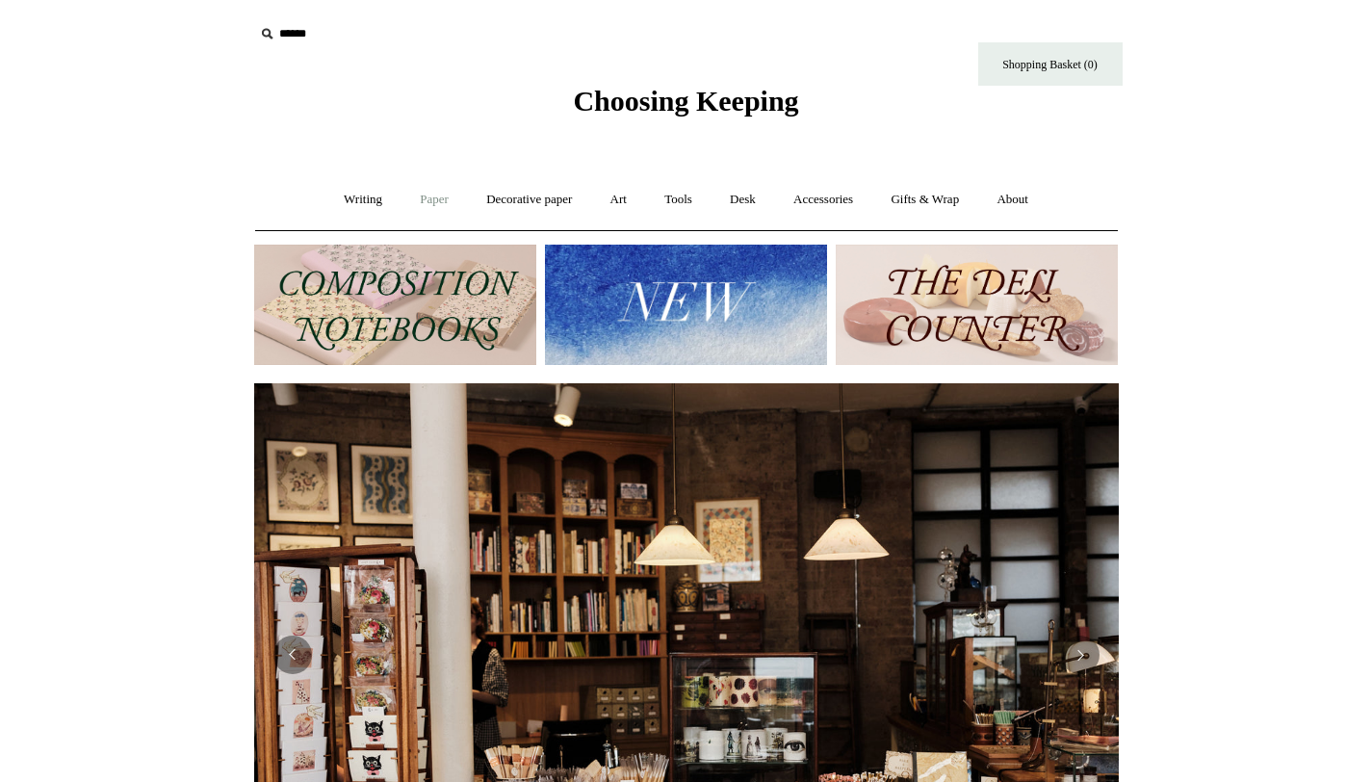
click at [434, 203] on link "Paper +" at bounding box center [434, 199] width 64 height 51
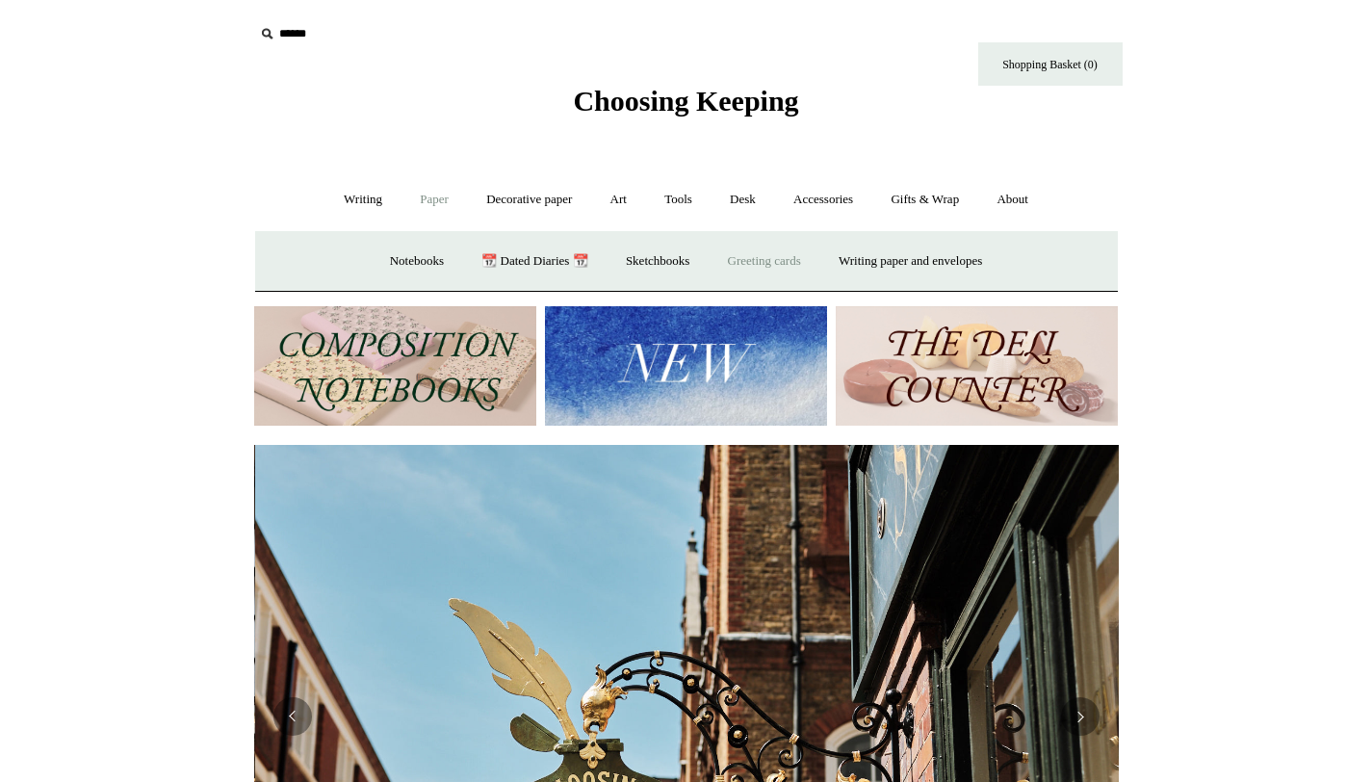
scroll to position [0, 865]
click at [372, 202] on link "Writing +" at bounding box center [362, 199] width 73 height 51
click at [399, 255] on link "Fountain pens +" at bounding box center [451, 261] width 105 height 51
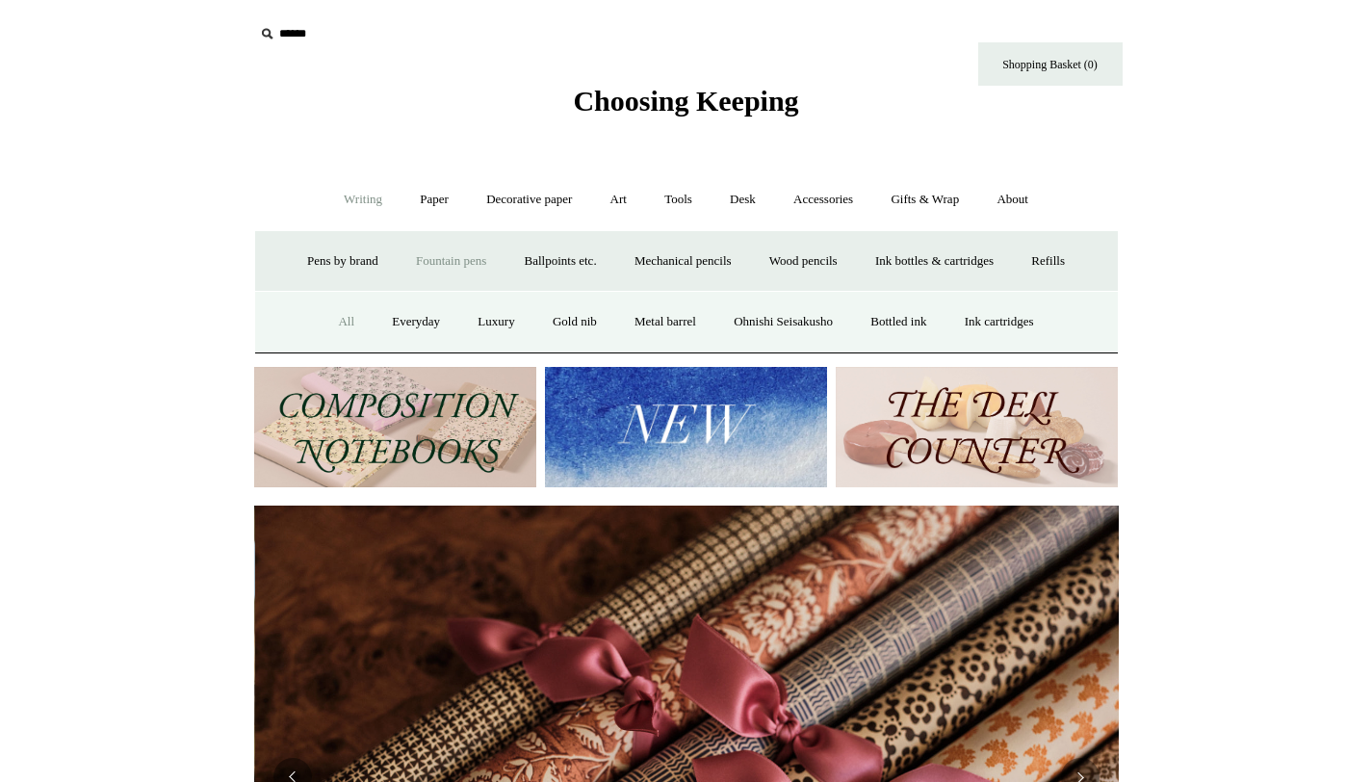
scroll to position [0, 1729]
click at [323, 311] on link "All" at bounding box center [346, 322] width 51 height 51
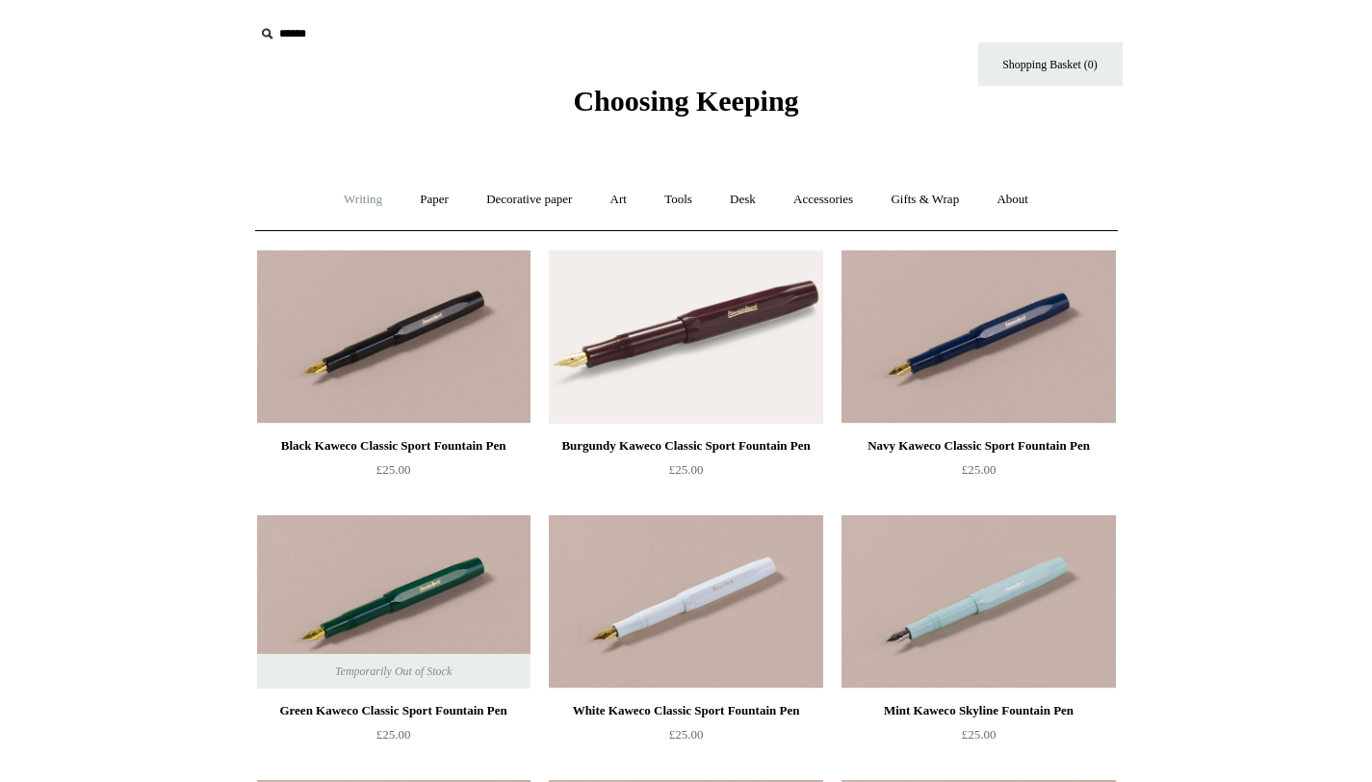
click at [359, 194] on link "Writing +" at bounding box center [362, 199] width 73 height 51
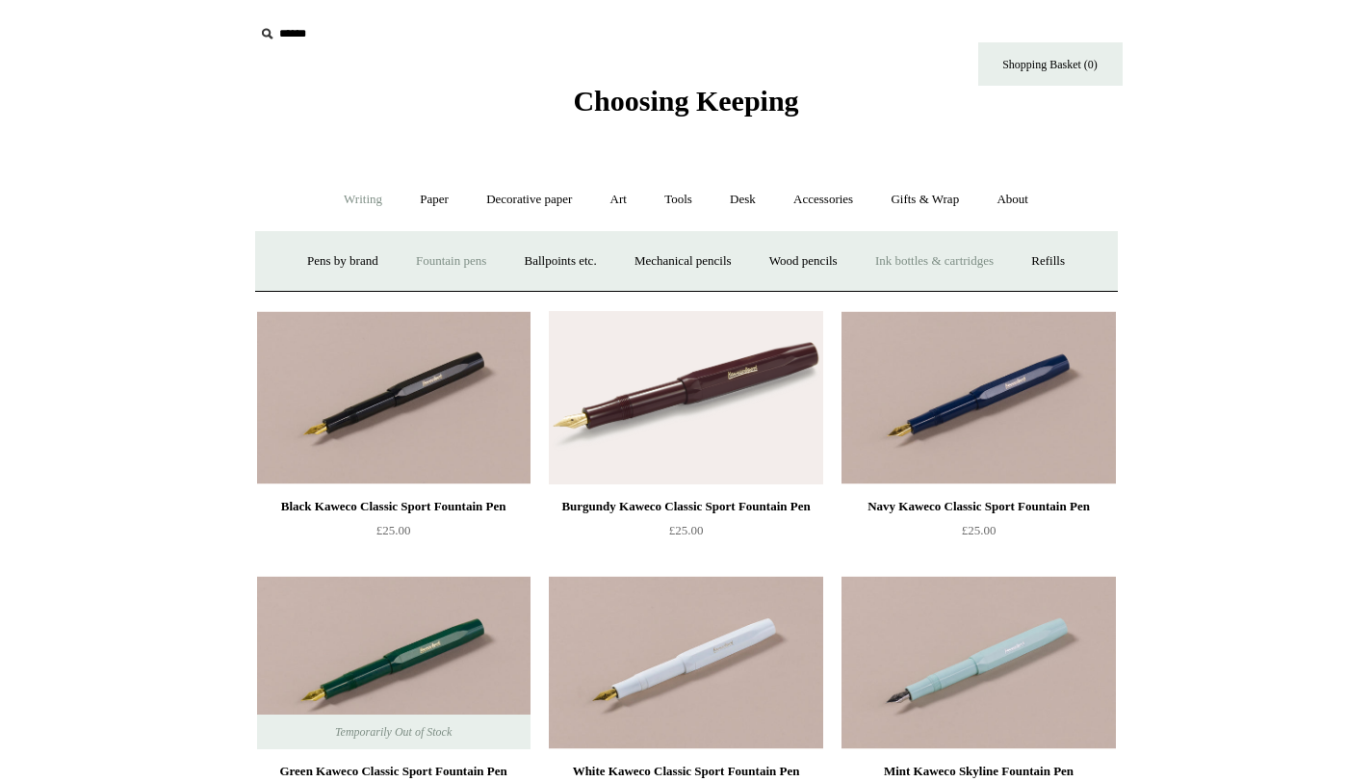
click at [927, 274] on link "Ink bottles & cartridges +" at bounding box center [934, 261] width 153 height 51
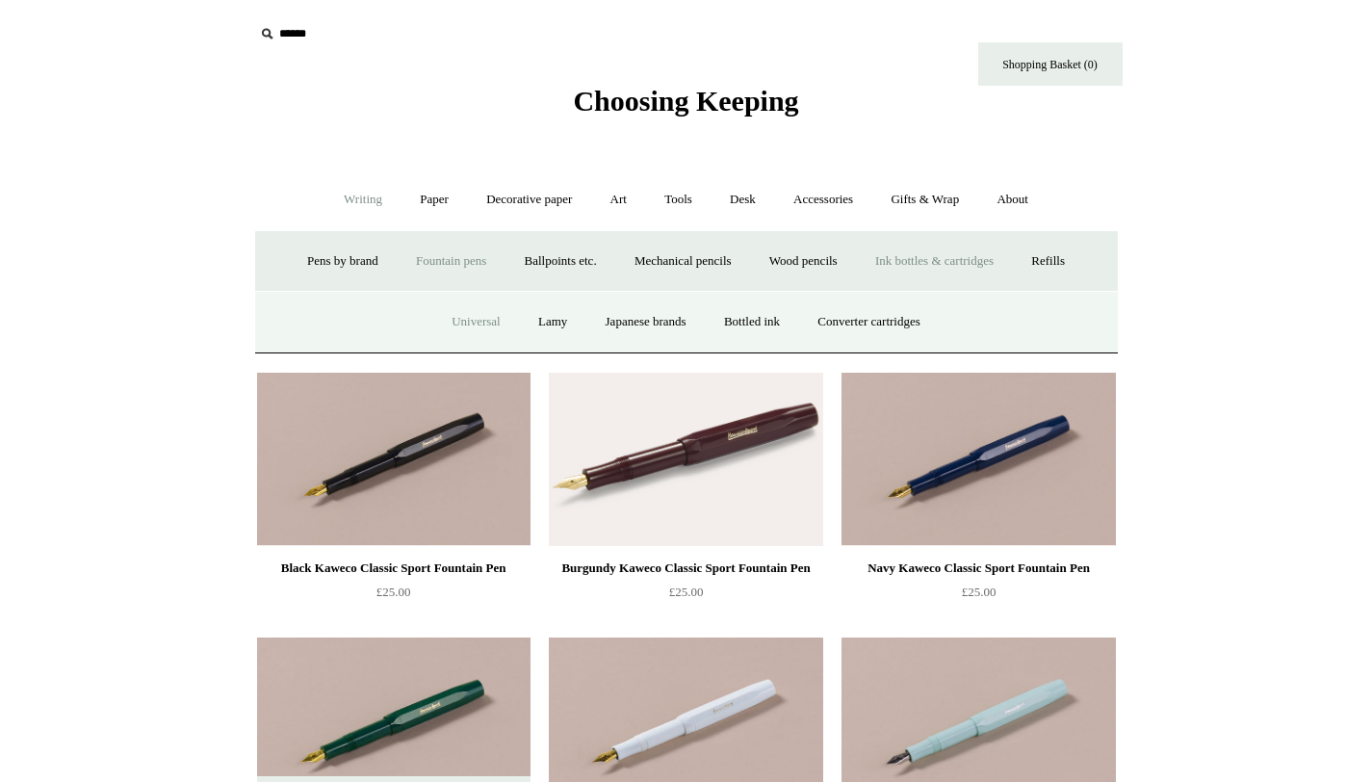
click at [458, 320] on link "Universal" at bounding box center [476, 322] width 84 height 51
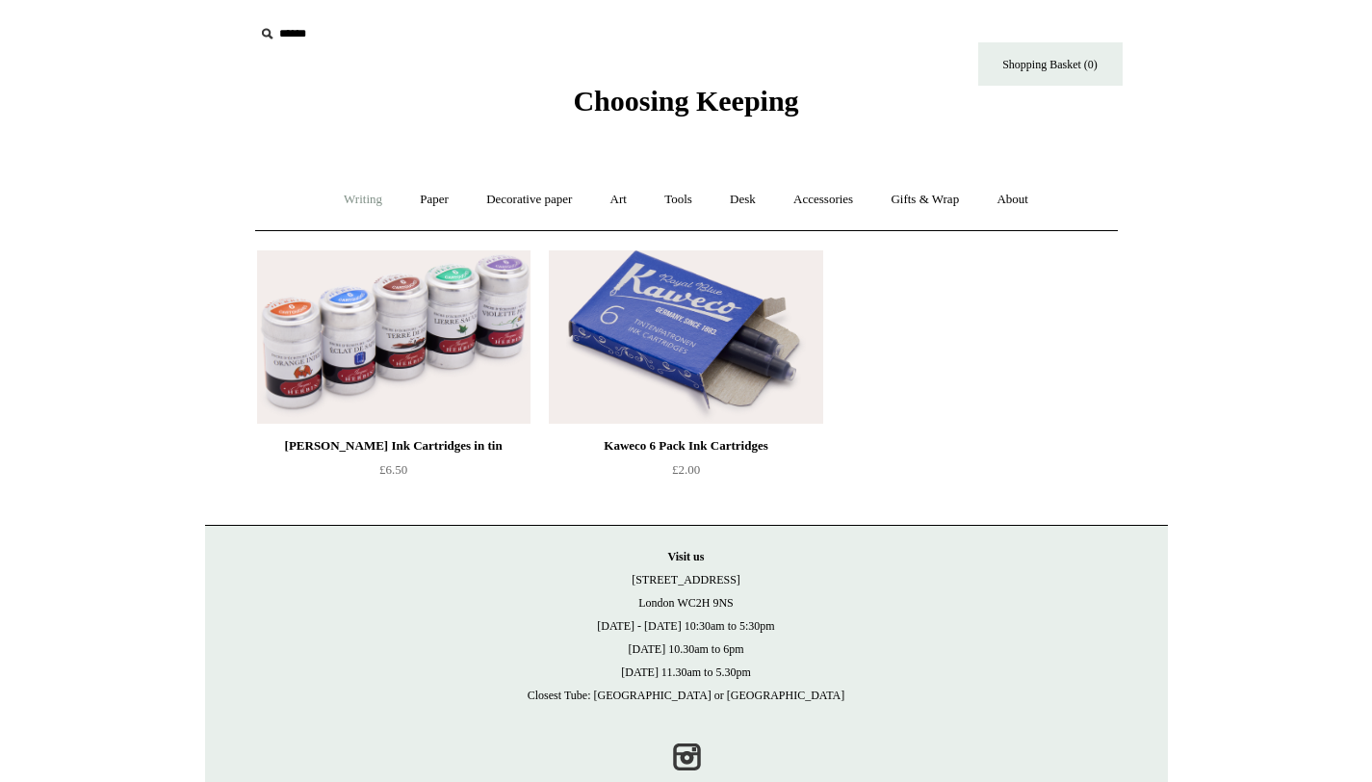
click at [354, 200] on link "Writing +" at bounding box center [362, 199] width 73 height 51
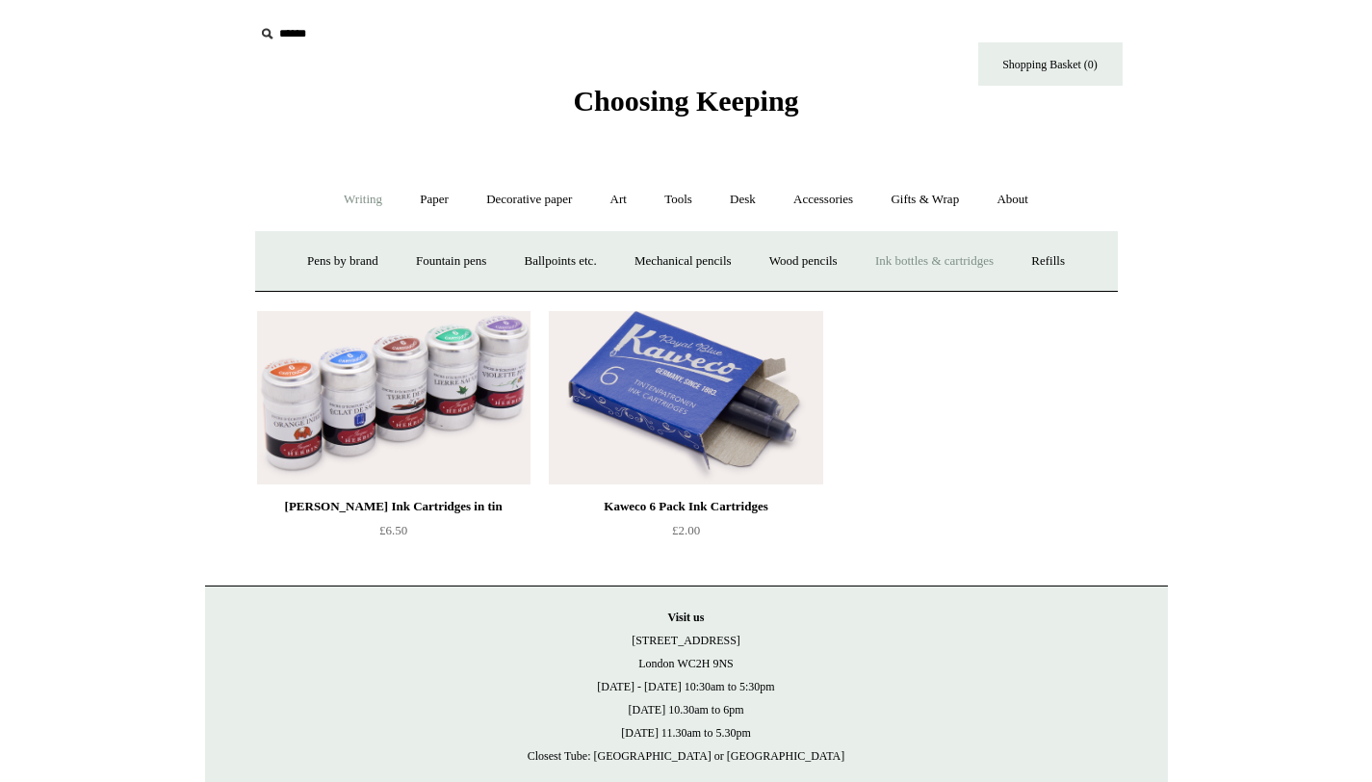
click at [991, 263] on link "Ink bottles & cartridges +" at bounding box center [934, 261] width 153 height 51
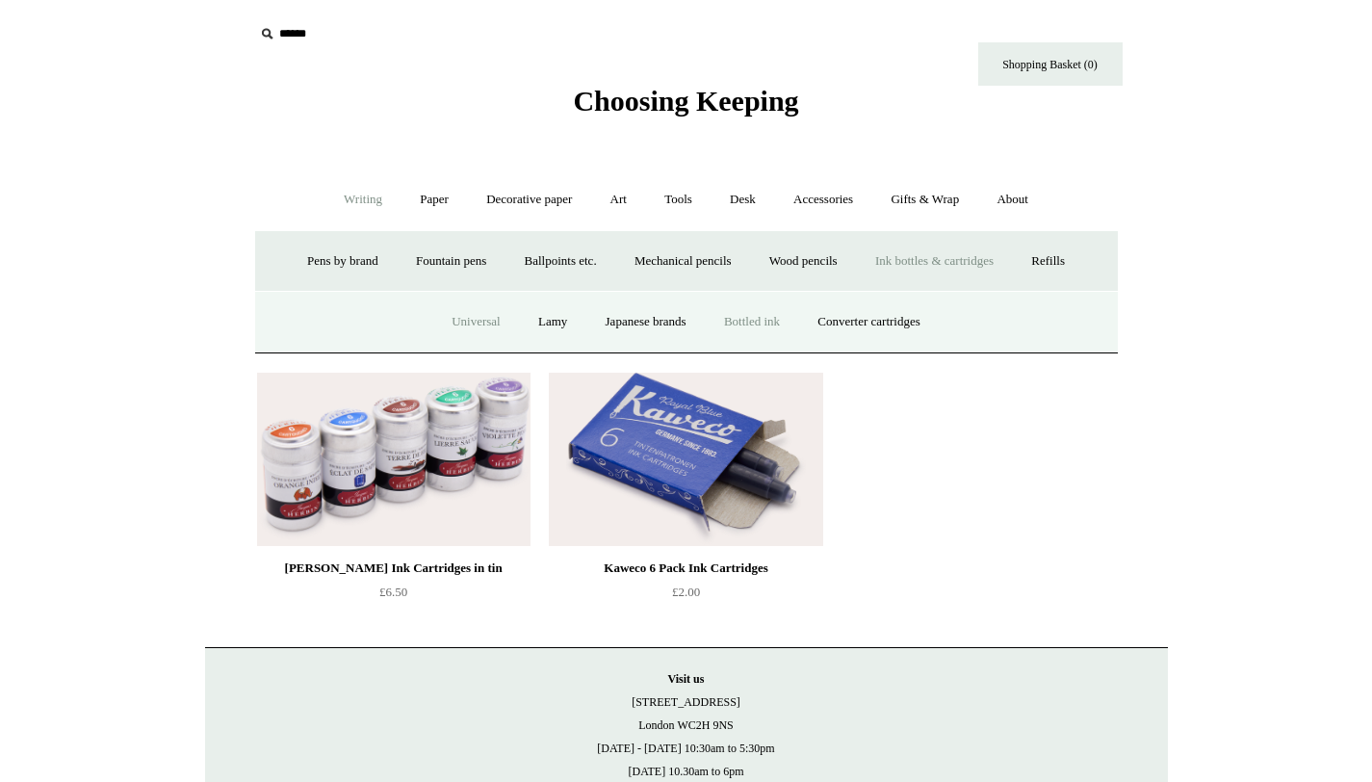
click at [759, 318] on link "Bottled ink" at bounding box center [752, 322] width 91 height 51
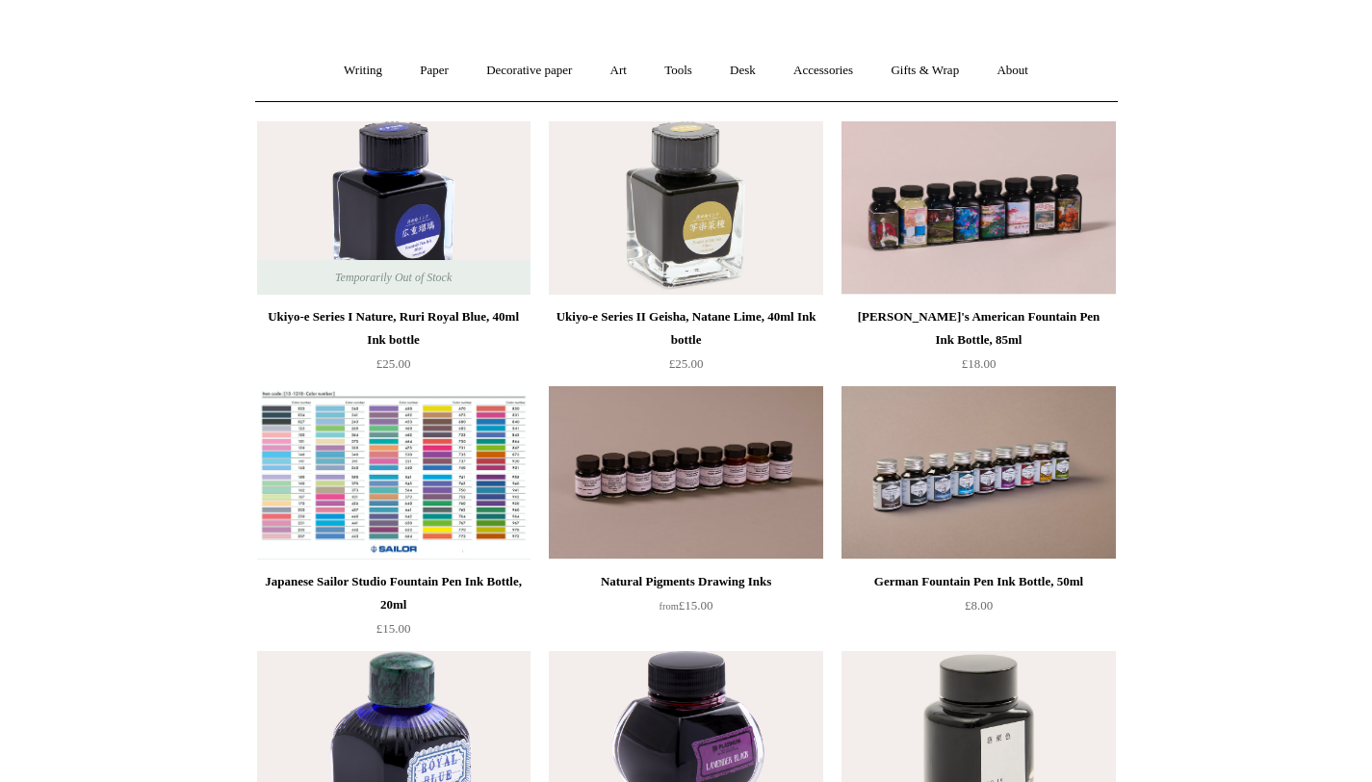
scroll to position [131, 0]
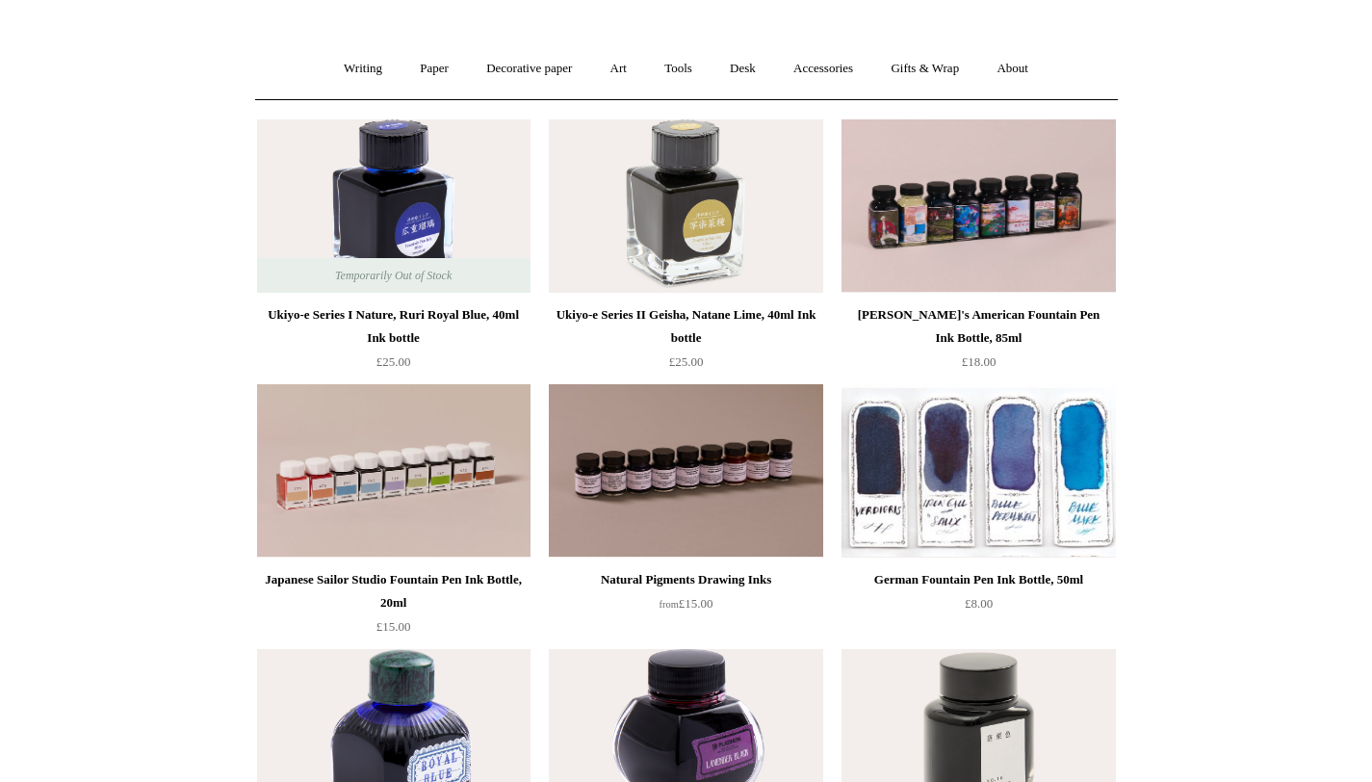
click at [1027, 484] on img at bounding box center [978, 470] width 273 height 173
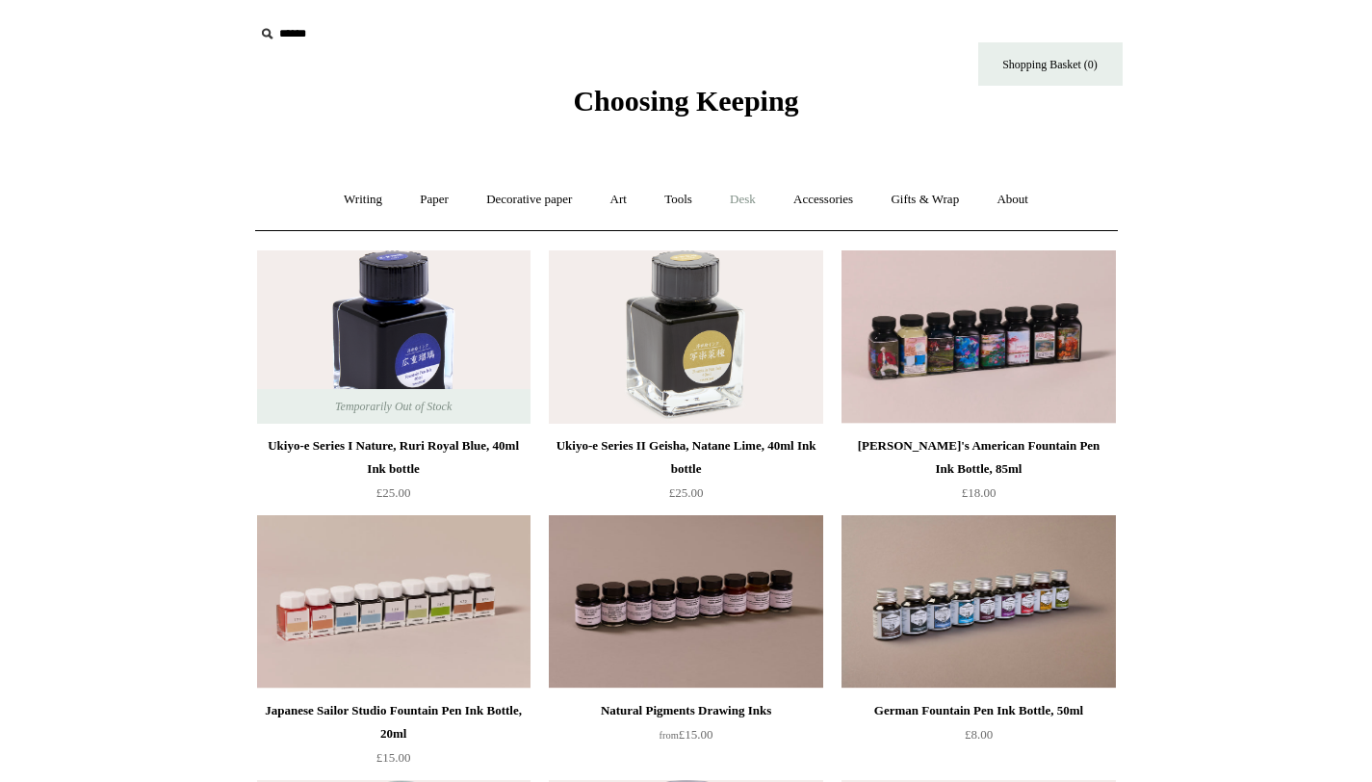
scroll to position [1, 0]
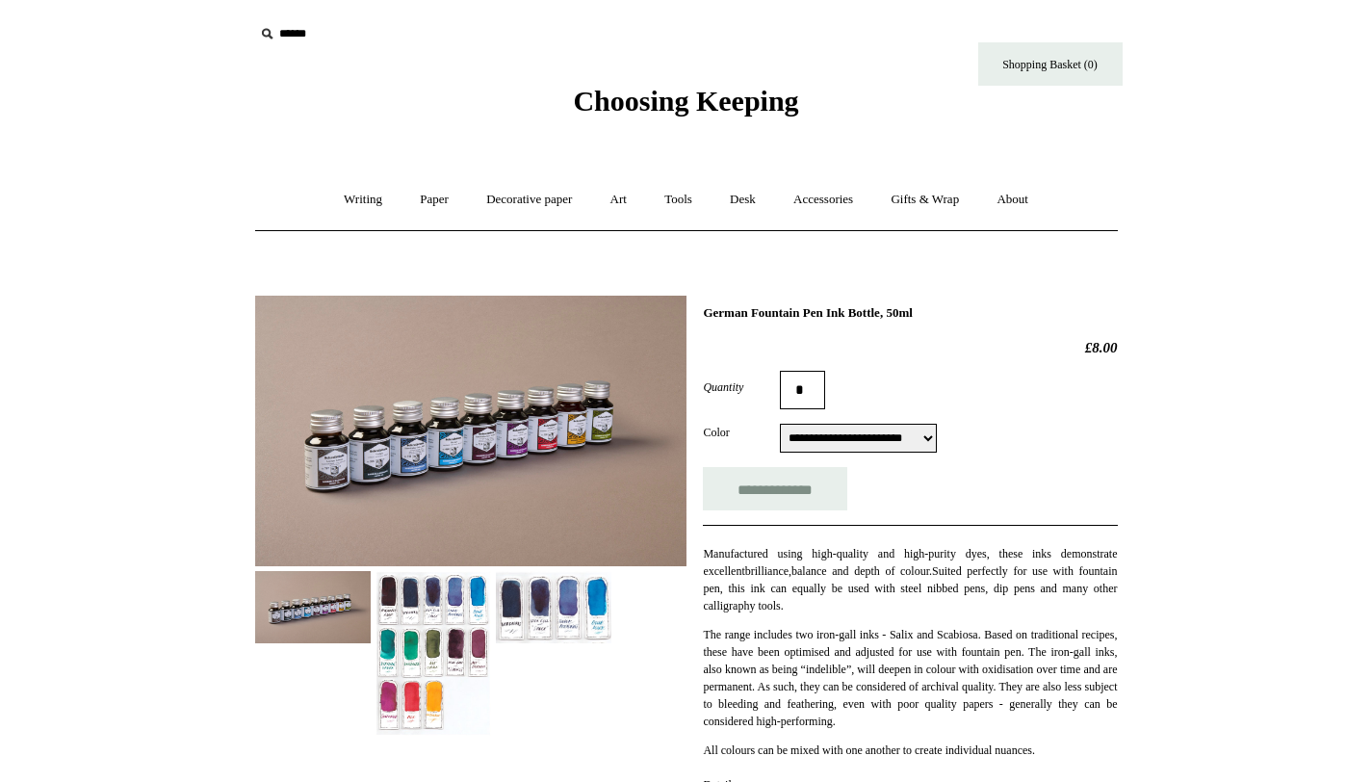
click at [441, 610] on img at bounding box center [434, 653] width 116 height 165
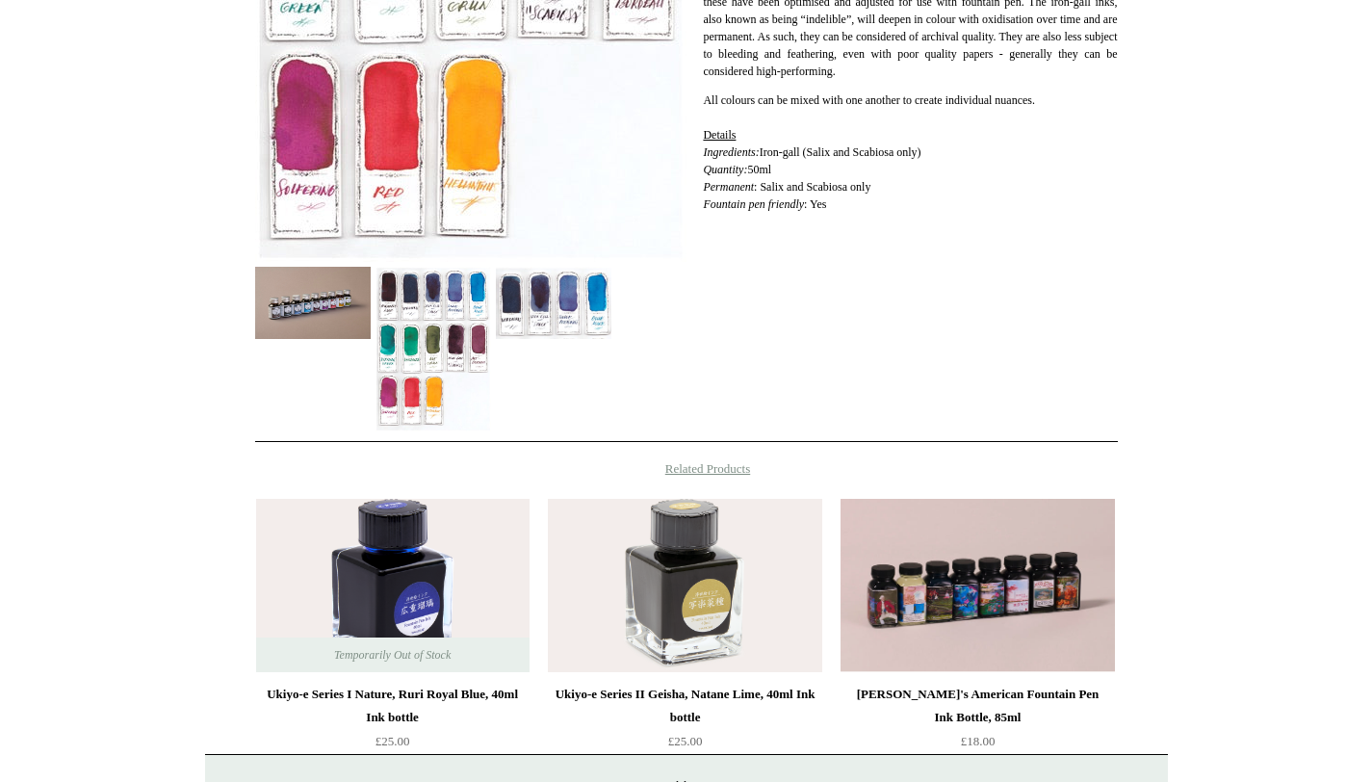
scroll to position [663, 0]
